Goal: Information Seeking & Learning: Learn about a topic

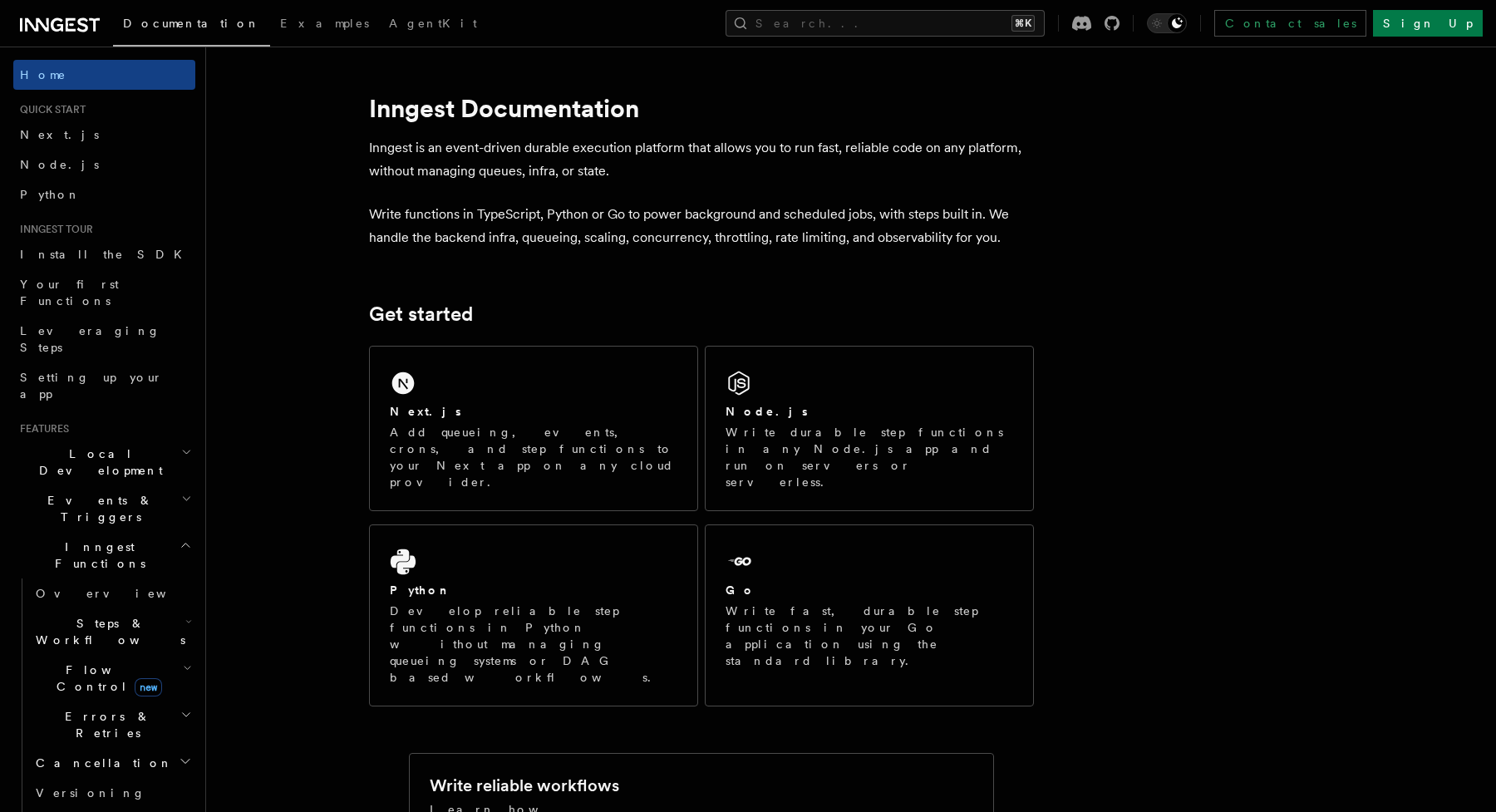
click at [187, 608] on h2 "Steps & Workflows" at bounding box center [112, 631] width 167 height 46
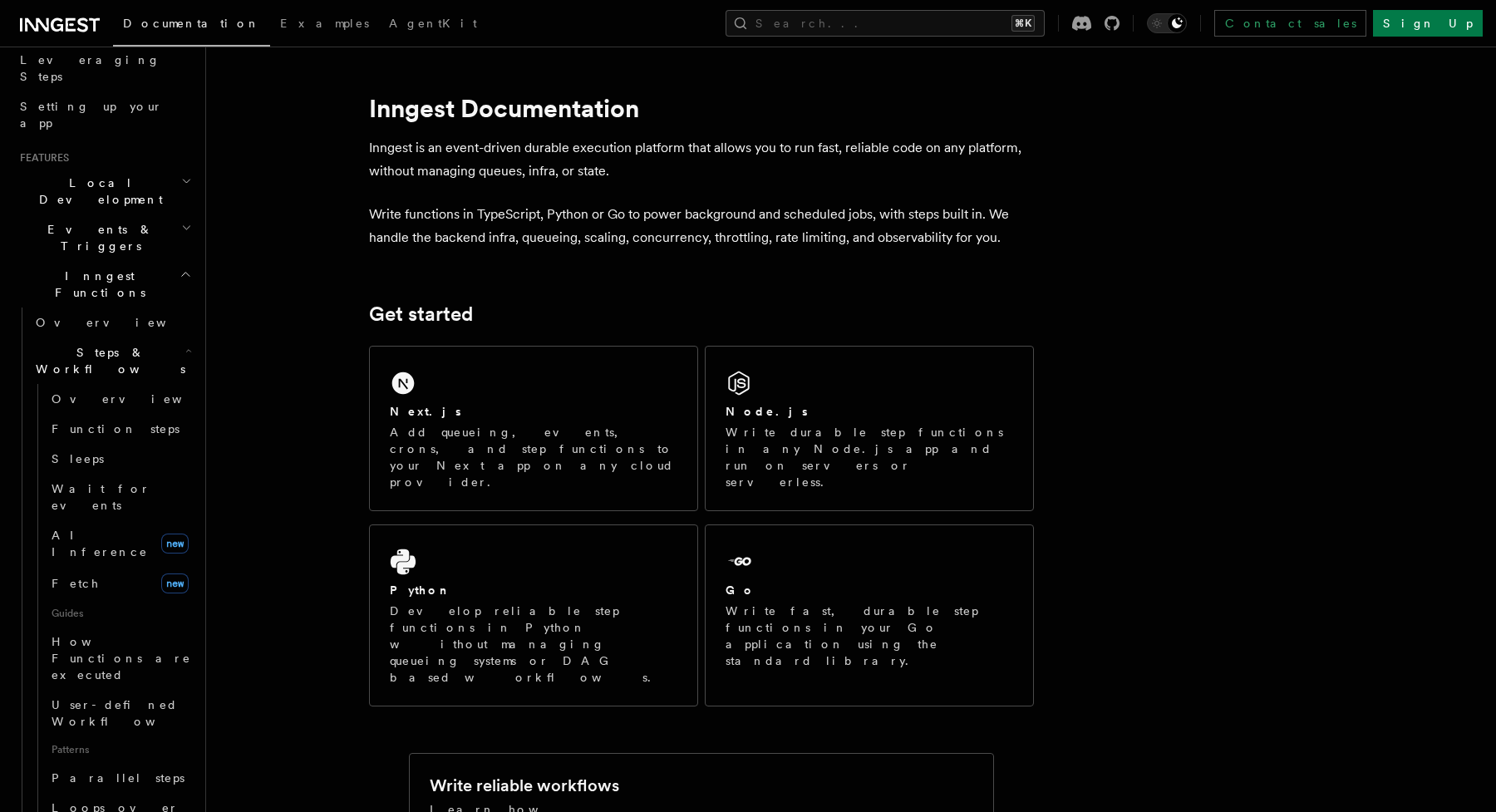
scroll to position [280, 0]
click at [184, 259] on icon "button" at bounding box center [185, 265] width 13 height 14
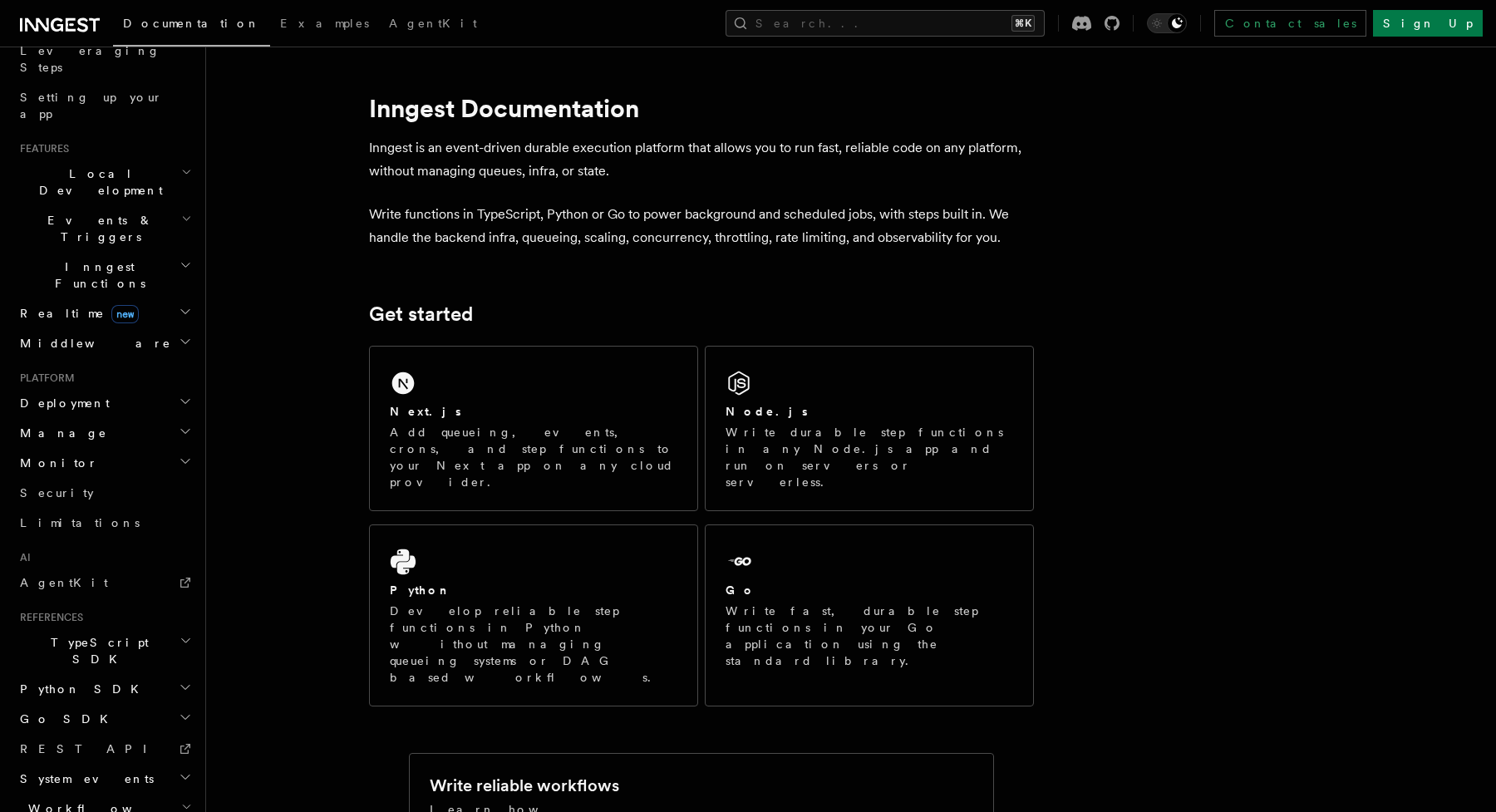
click at [188, 335] on icon "button" at bounding box center [185, 341] width 14 height 14
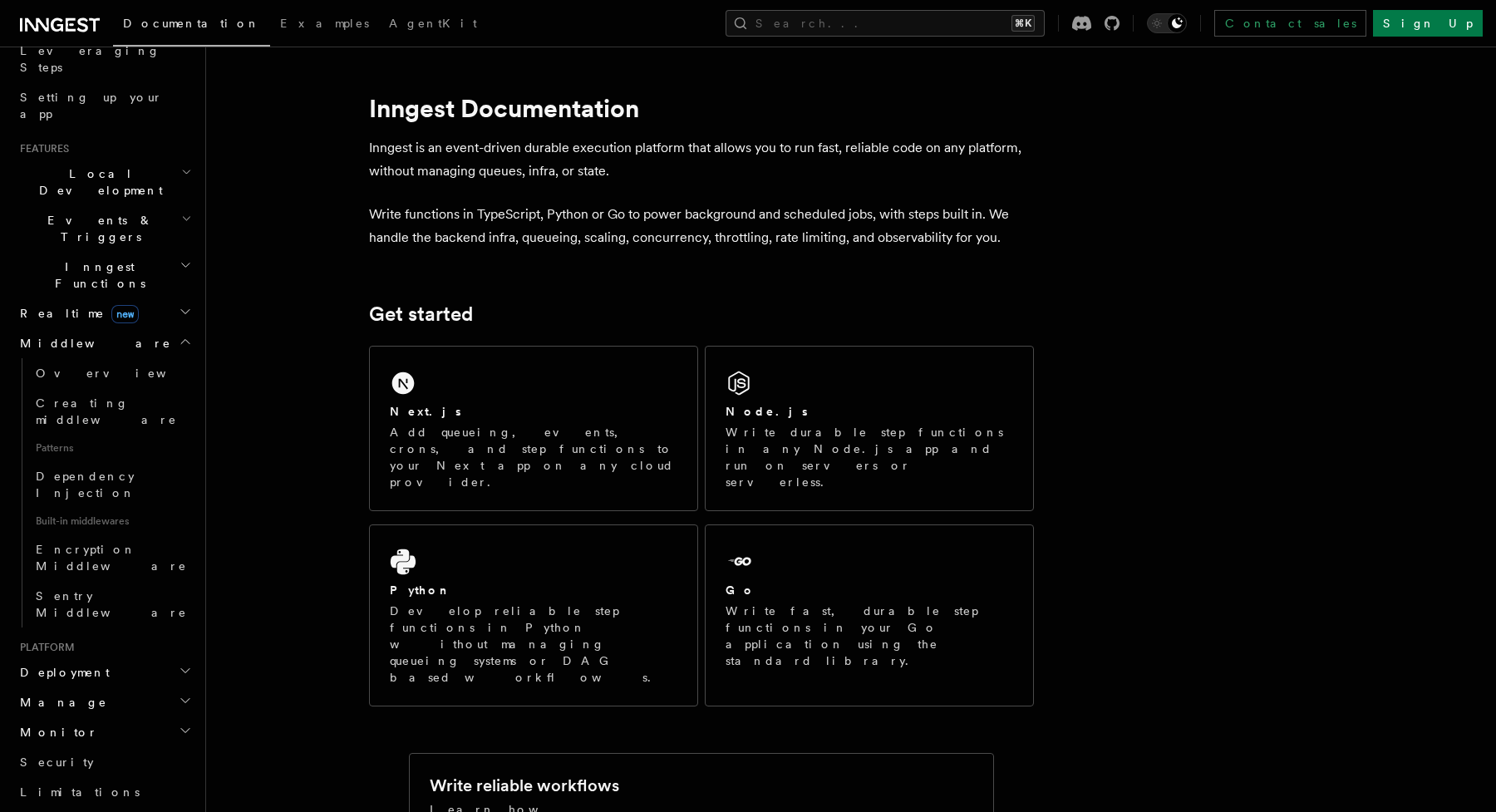
click at [183, 687] on h2 "Manage" at bounding box center [104, 701] width 182 height 30
click at [189, 664] on icon "button" at bounding box center [185, 671] width 14 height 14
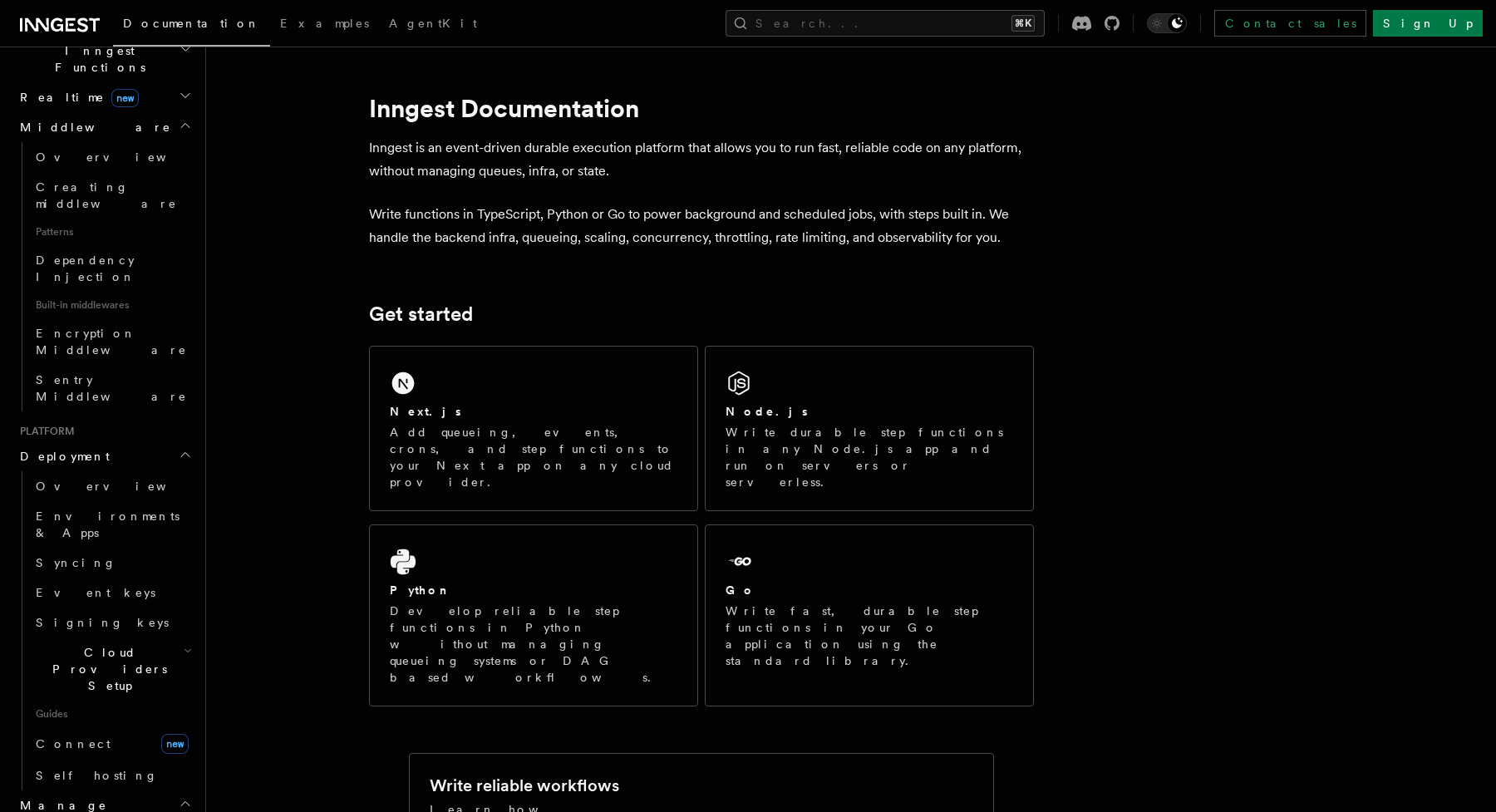
scroll to position [500, 0]
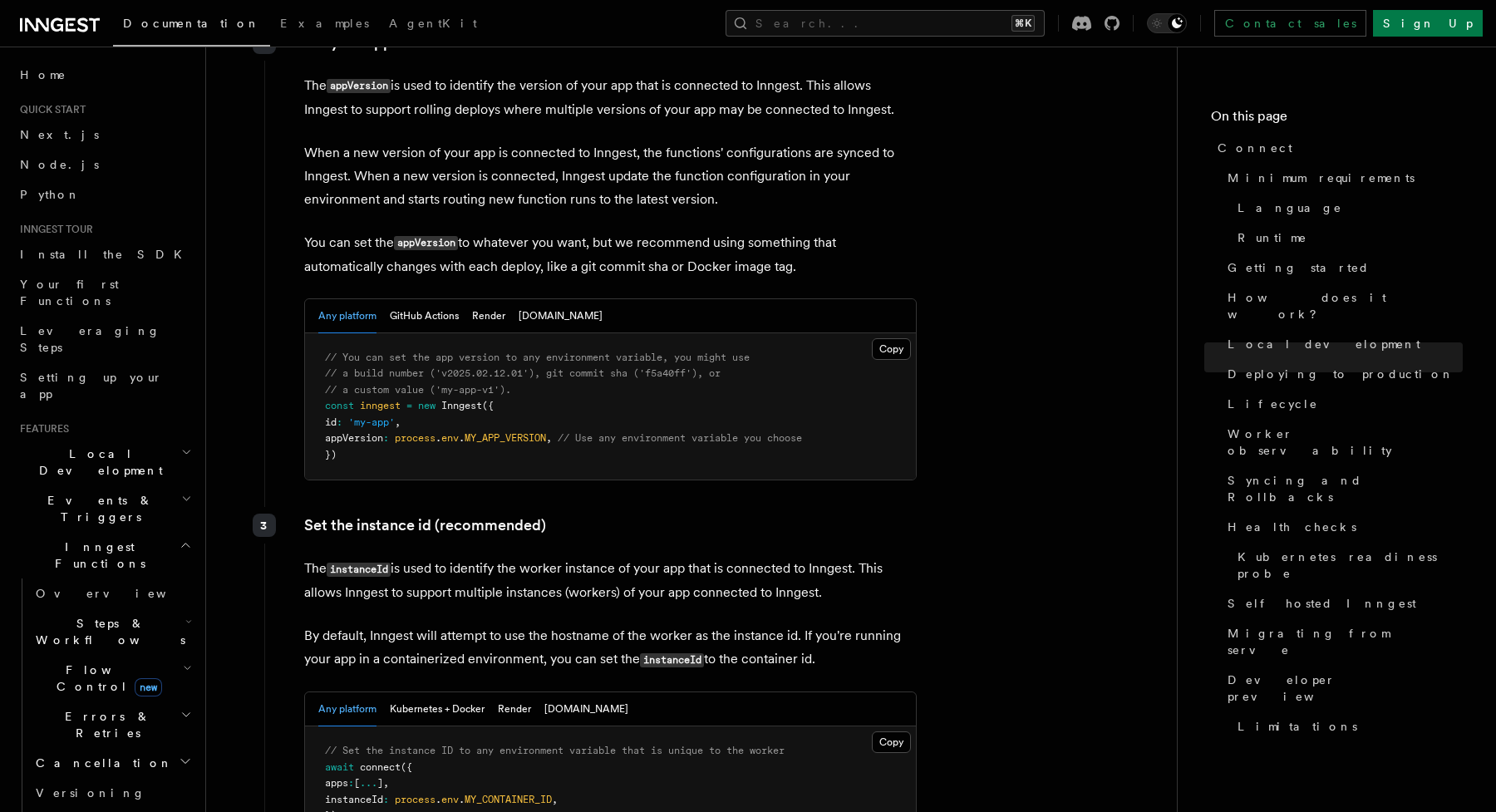
scroll to position [2706, 0]
